Goal: Task Accomplishment & Management: Manage account settings

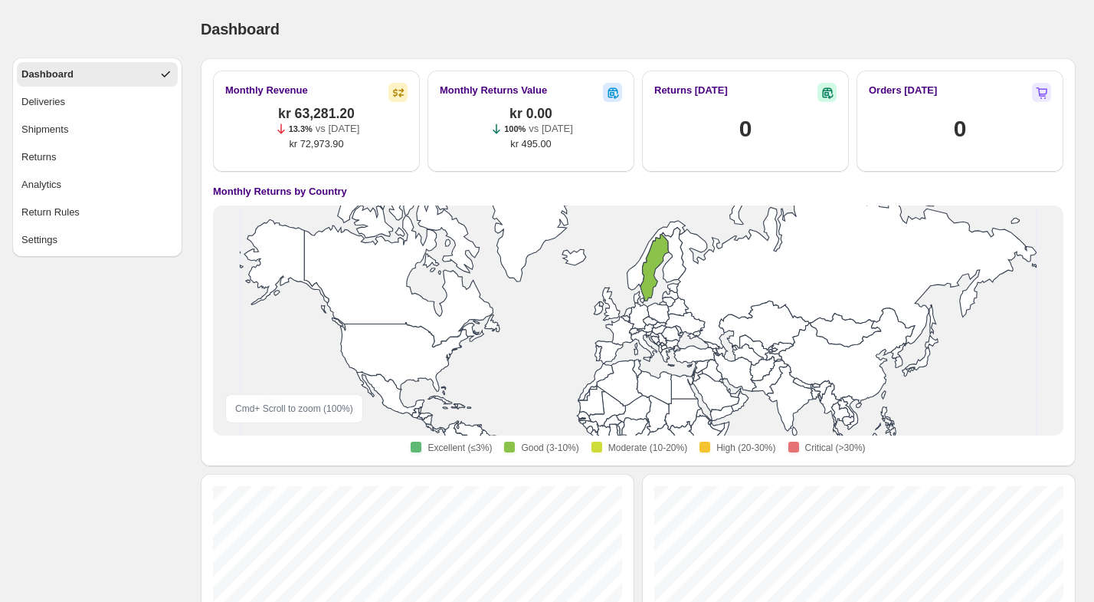
click at [120, 198] on ul "Dashboard Deliveries Shipments Returns Analytics Return Rules Settings" at bounding box center [97, 157] width 161 height 190
click at [116, 207] on button "Return Rules" at bounding box center [97, 212] width 161 height 25
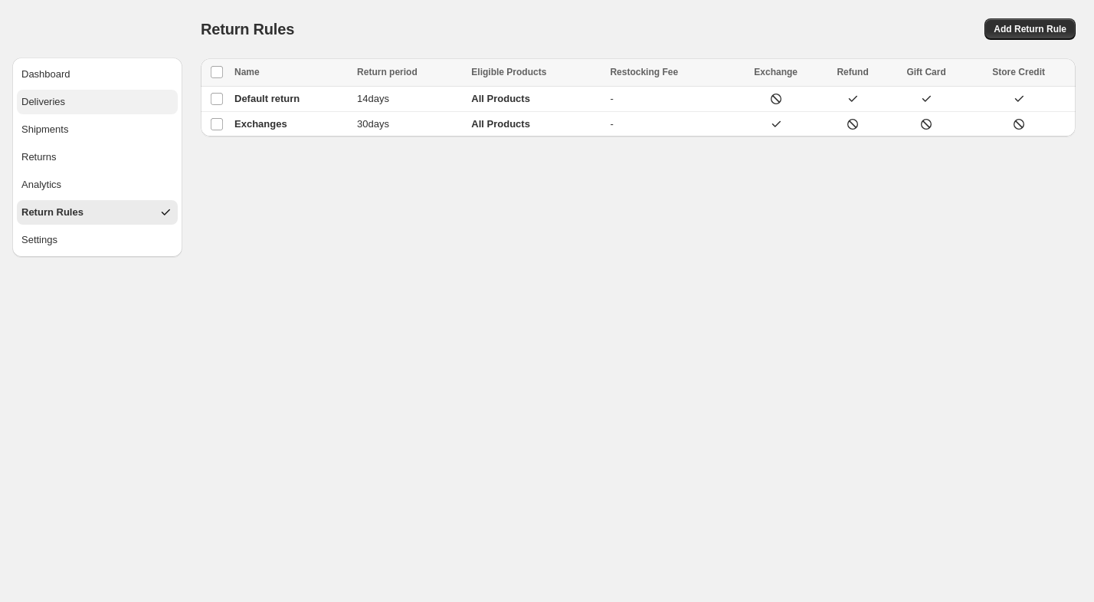
click at [116, 102] on button "Deliveries" at bounding box center [97, 102] width 161 height 25
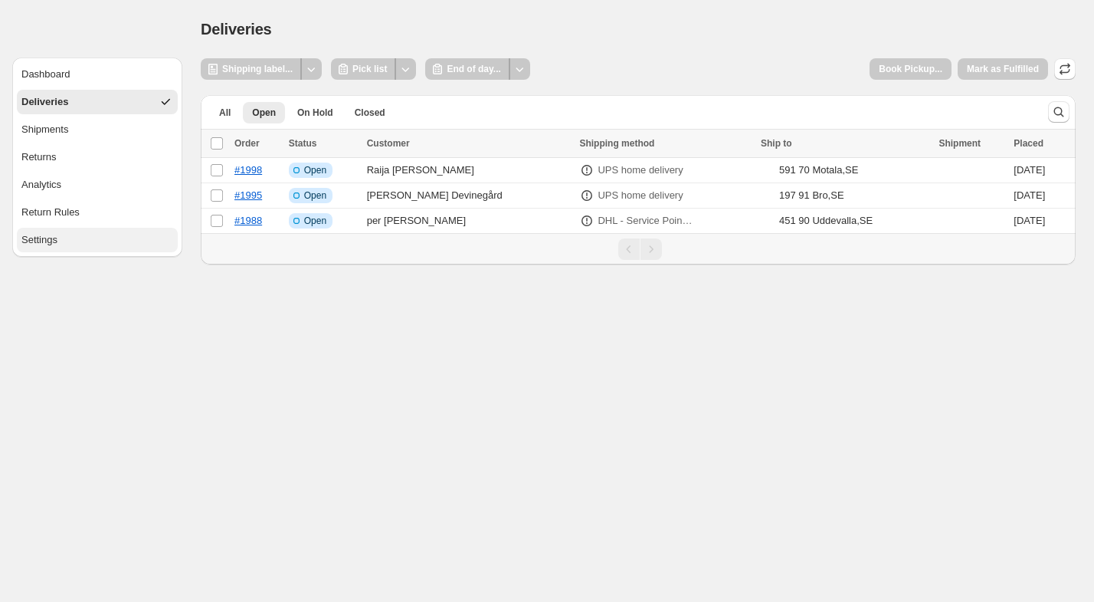
click at [119, 240] on button "Settings" at bounding box center [97, 240] width 161 height 25
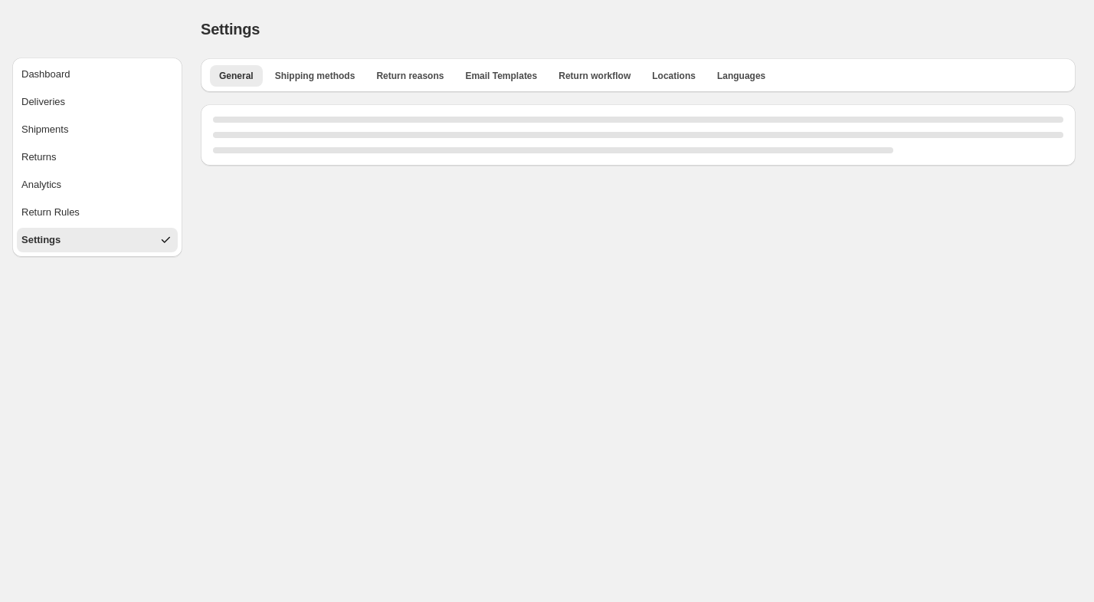
select select "**"
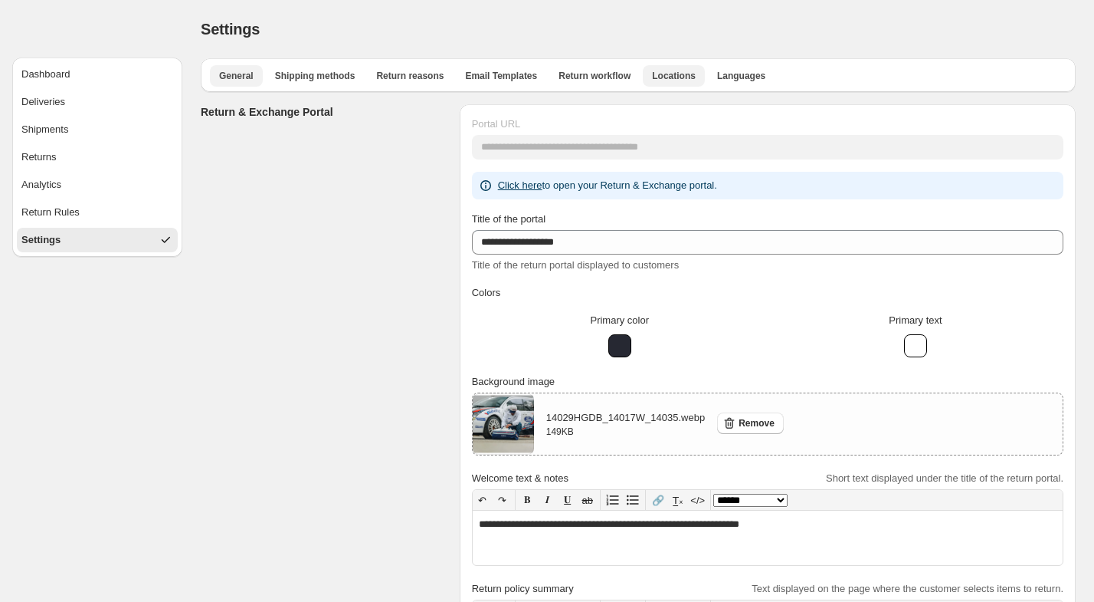
click at [675, 74] on span "Locations" at bounding box center [674, 76] width 44 height 12
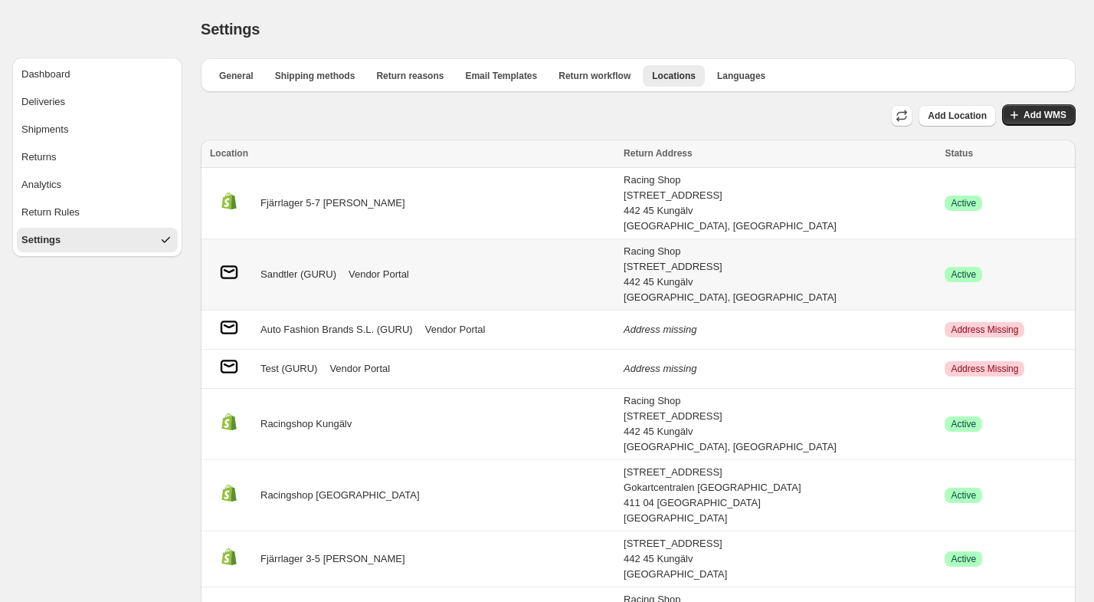
click at [389, 271] on link "Vendor Portal" at bounding box center [379, 274] width 61 height 15
click at [404, 267] on link "Vendor Portal" at bounding box center [379, 274] width 61 height 15
click at [128, 161] on button "Returns" at bounding box center [97, 157] width 161 height 25
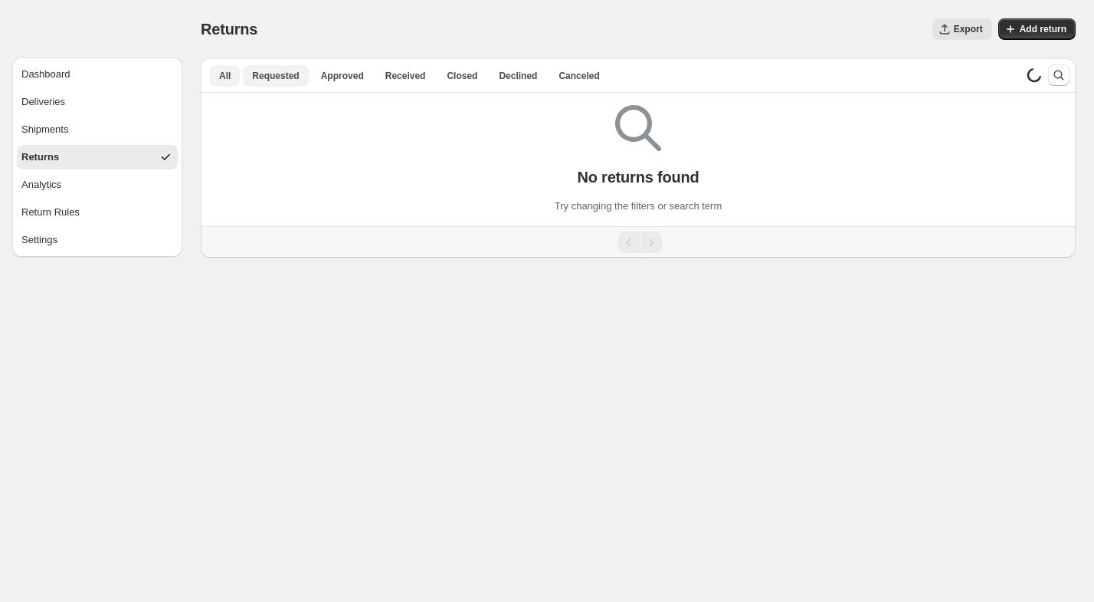
click at [296, 80] on span "Requested" at bounding box center [275, 76] width 47 height 12
click at [330, 71] on span "Approved" at bounding box center [342, 76] width 43 height 12
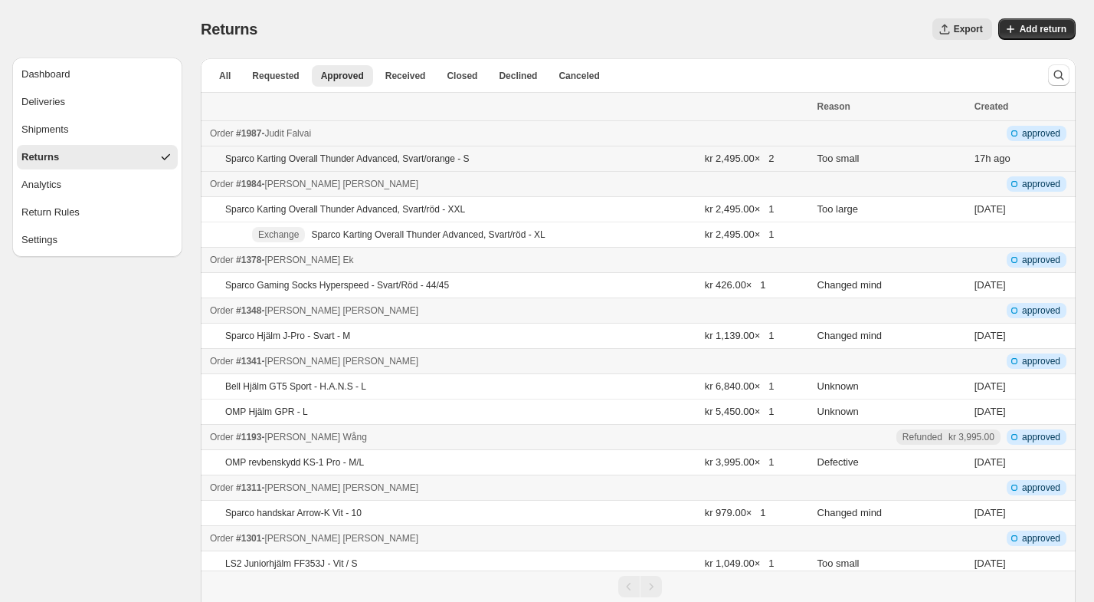
click at [559, 154] on div "Sparco Karting Overall Thunder Advanced, Svart/orange - S" at bounding box center [397, 159] width 345 height 12
click at [505, 183] on div "Order #1984 - [PERSON_NAME] - Return 2134859" at bounding box center [509, 183] width 599 height 15
click at [41, 75] on div "Dashboard" at bounding box center [45, 74] width 49 height 15
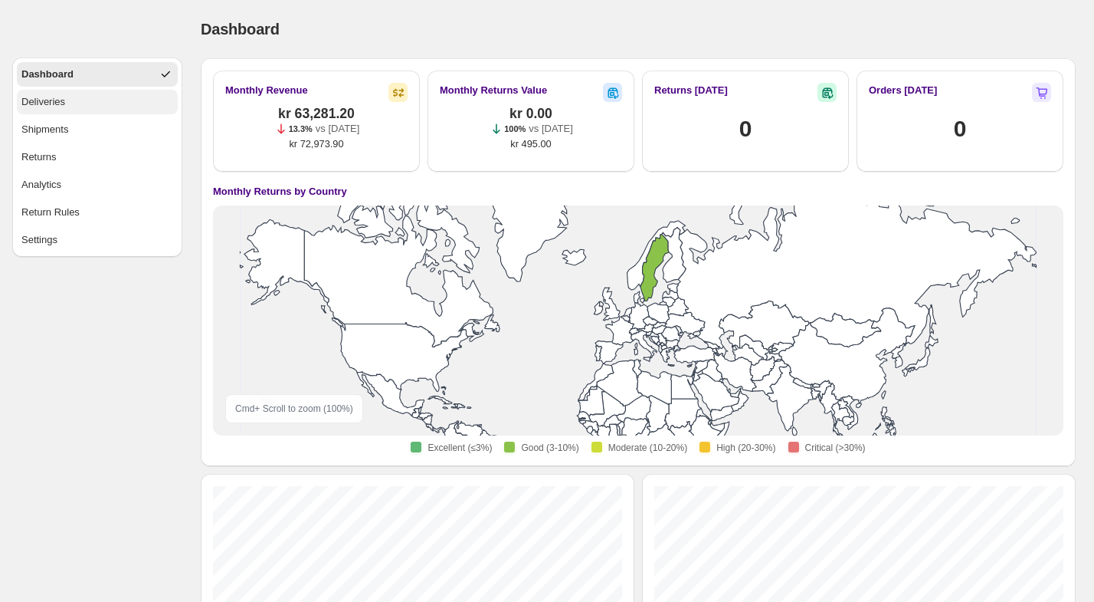
click at [52, 98] on div "Deliveries" at bounding box center [43, 101] width 44 height 15
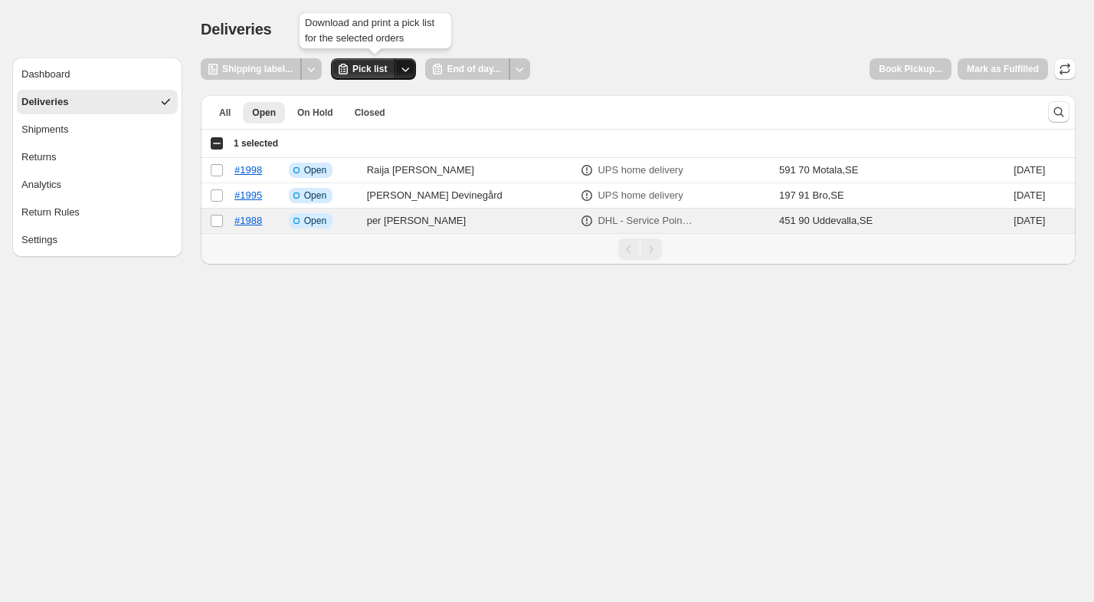
click at [406, 71] on icon "Other actions" at bounding box center [406, 69] width 8 height 5
click at [458, 18] on div "Some selected orders do not have a shipment created yet." at bounding box center [480, 33] width 159 height 49
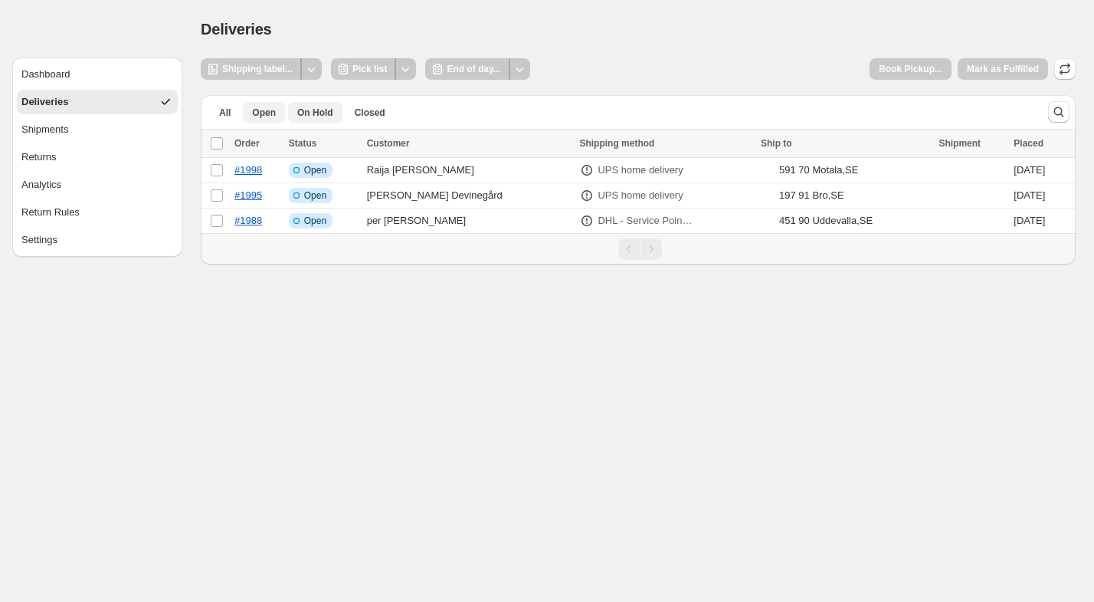
click at [319, 116] on span "On Hold" at bounding box center [315, 113] width 36 height 12
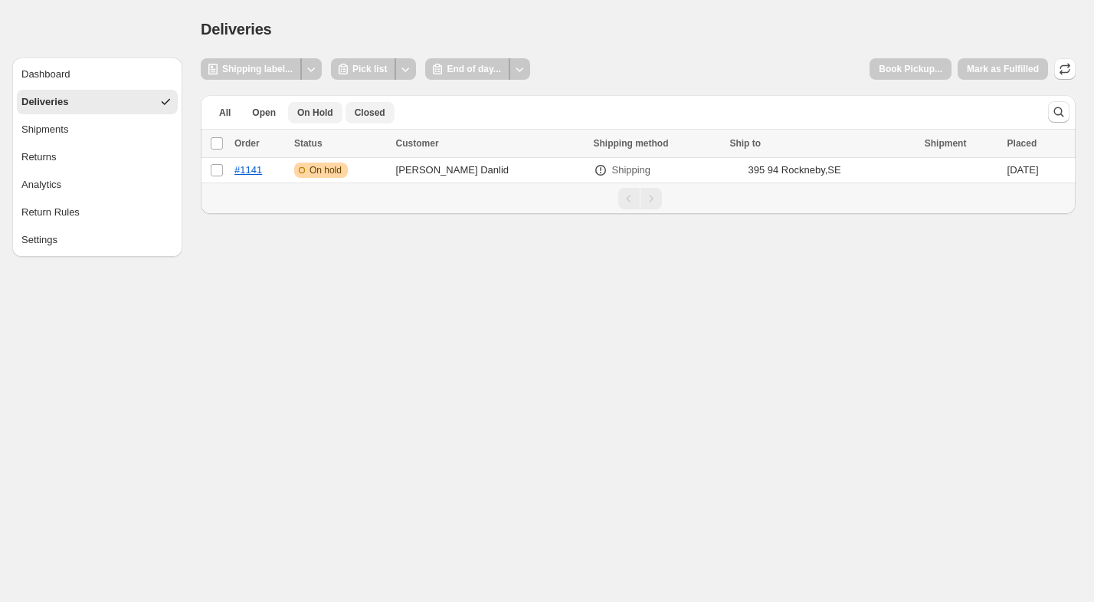
click at [367, 113] on span "Closed" at bounding box center [370, 113] width 31 height 12
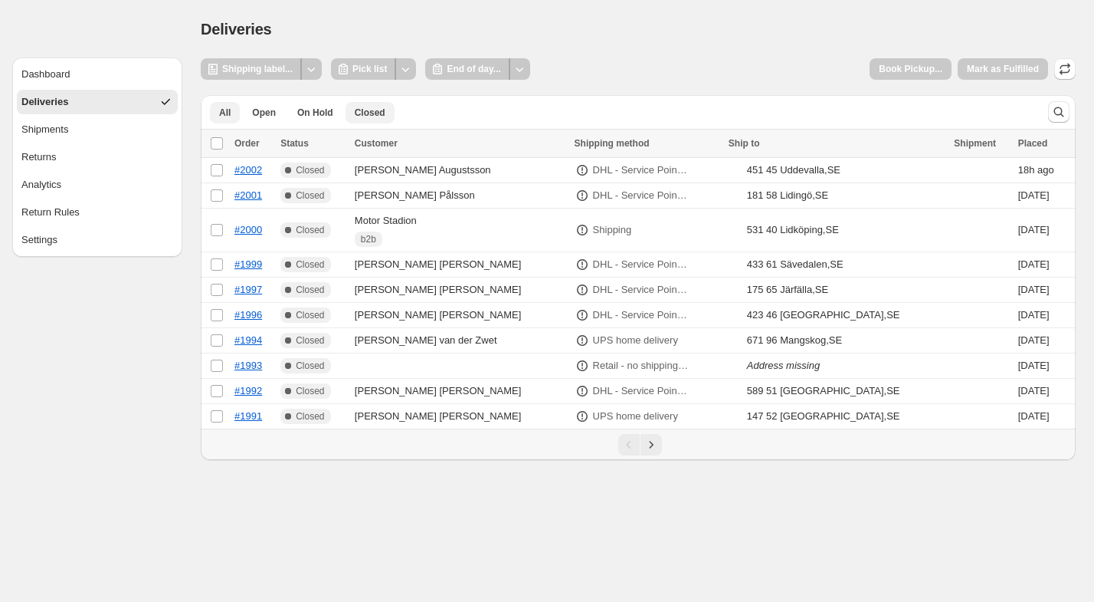
click at [229, 110] on span "All" at bounding box center [224, 113] width 11 height 12
